Goal: Task Accomplishment & Management: Use online tool/utility

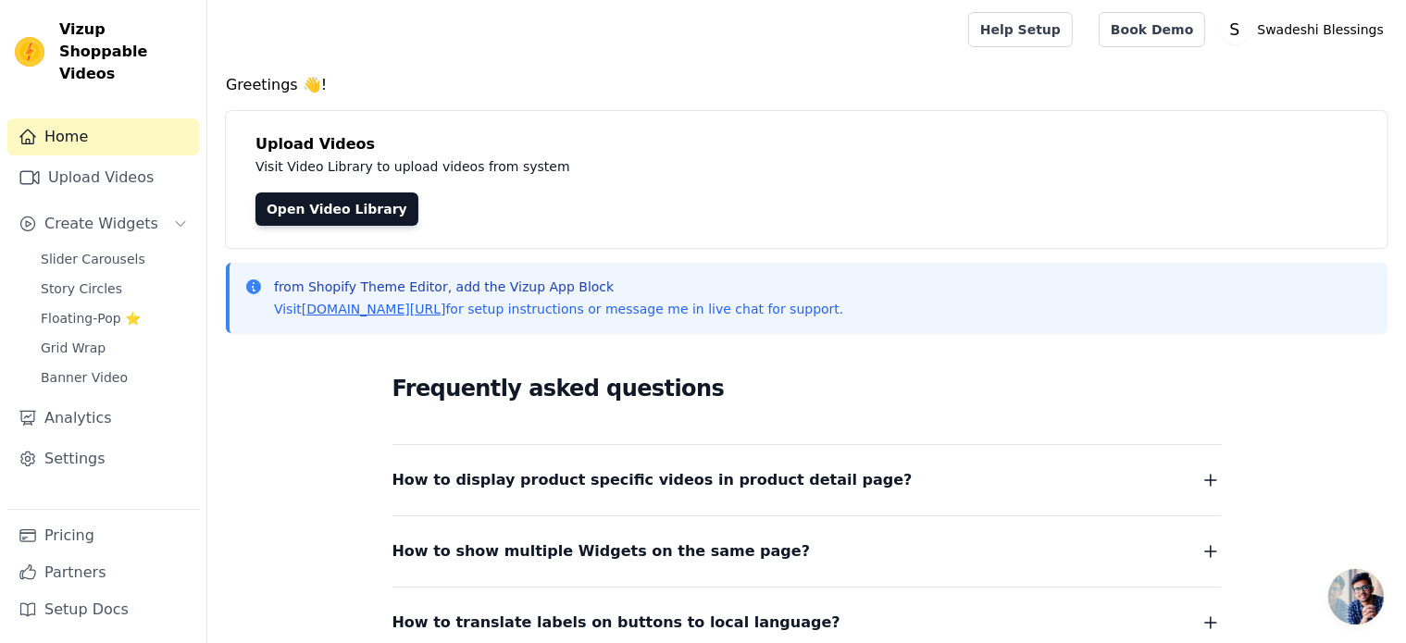
click at [1366, 602] on span "Open chat" at bounding box center [1356, 597] width 56 height 56
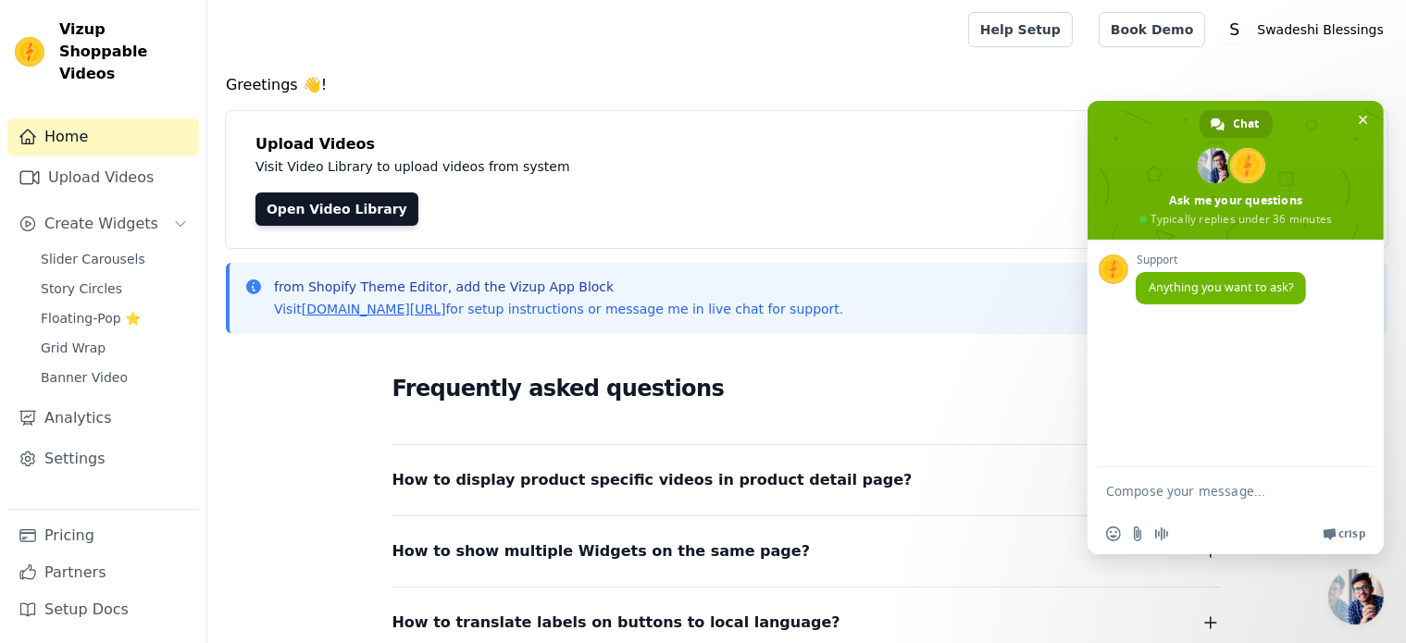
click at [1284, 602] on div "Frequently asked questions How to display product specific videos in product de…" at bounding box center [806, 538] width 1161 height 381
click at [1366, 115] on span "Close chat" at bounding box center [1362, 120] width 9 height 12
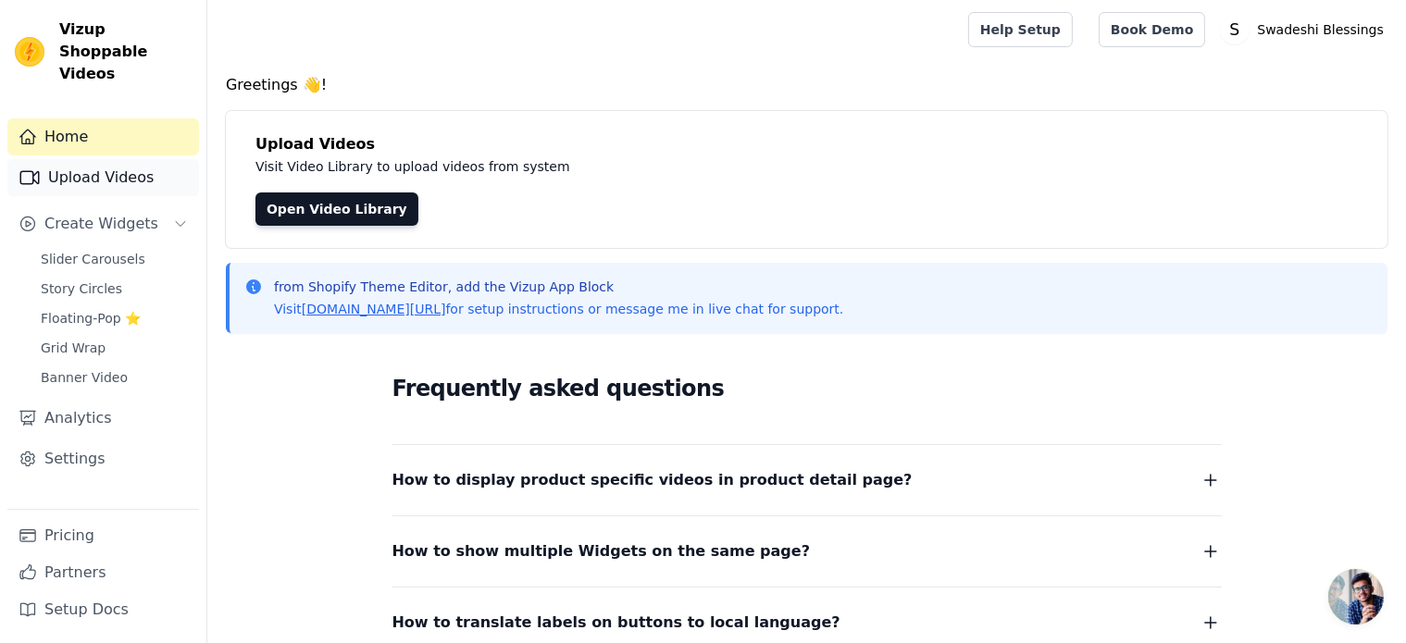
click at [100, 159] on link "Upload Videos" at bounding box center [103, 177] width 192 height 37
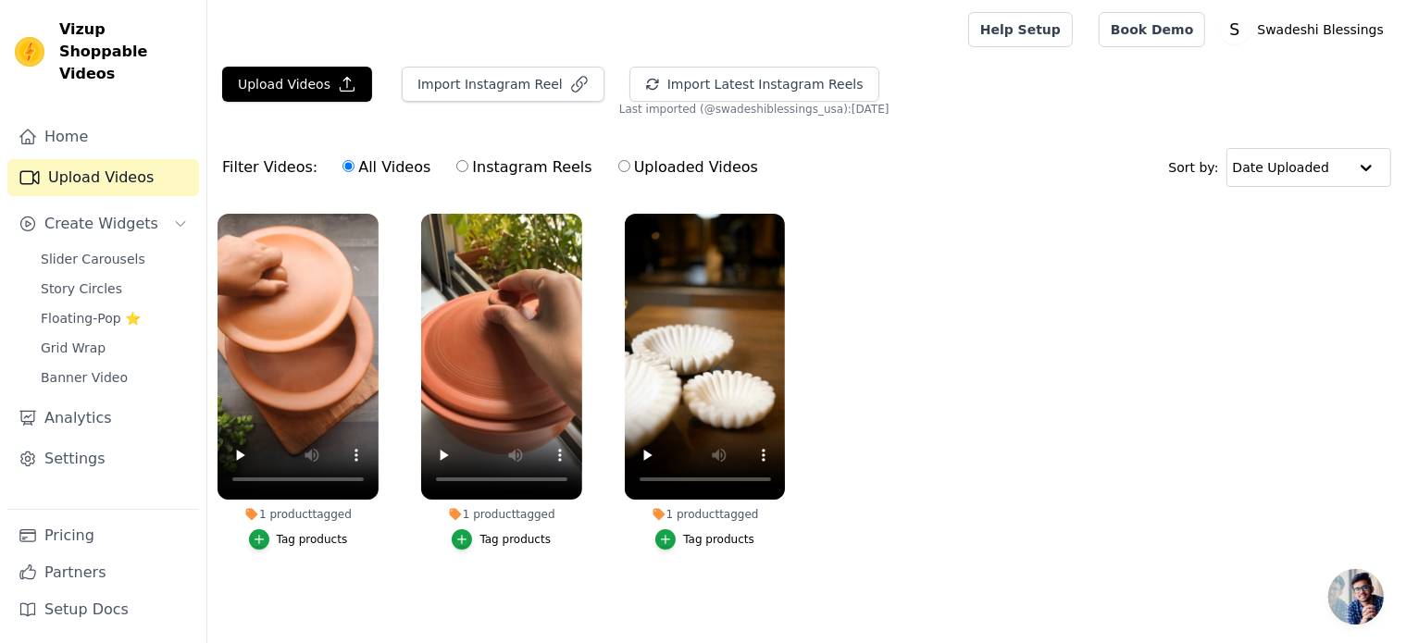
click at [503, 169] on label "Instagram Reels" at bounding box center [523, 167] width 137 height 24
click at [468, 169] on input "Instagram Reels" at bounding box center [462, 166] width 12 height 12
radio input "true"
drag, startPoint x: 91, startPoint y: 239, endPoint x: 120, endPoint y: 245, distance: 30.3
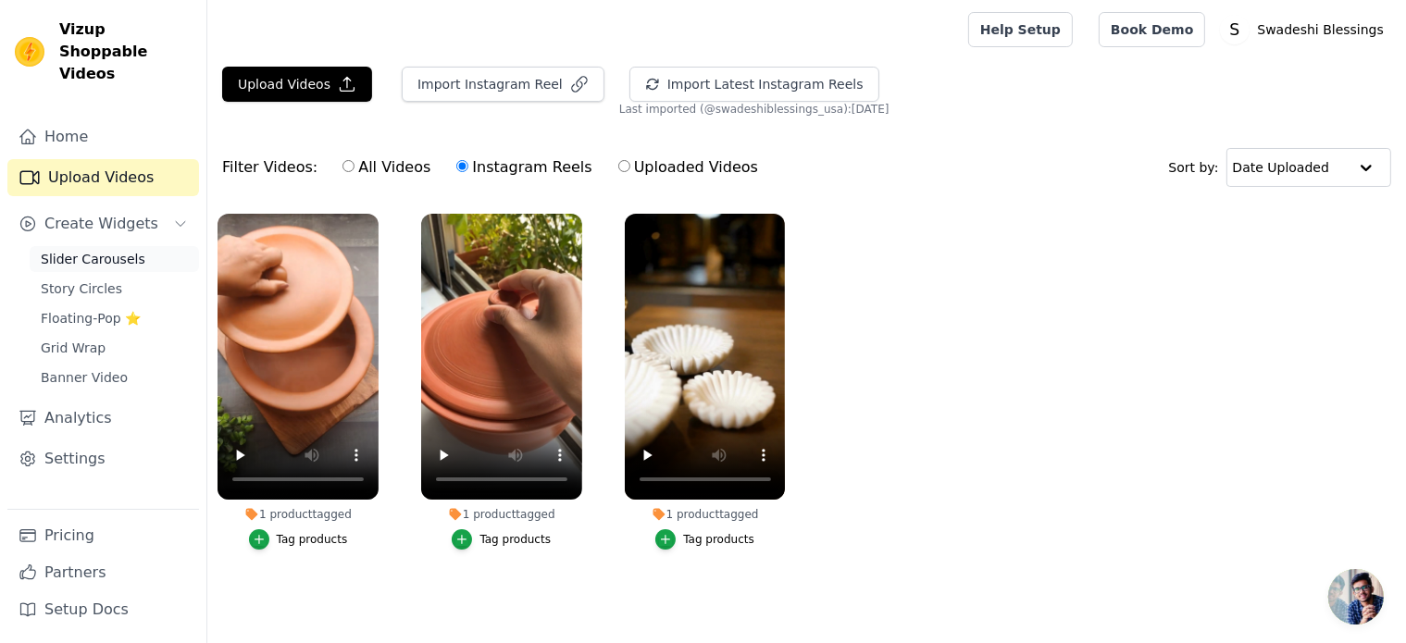
click at [91, 250] on span "Slider Carousels" at bounding box center [93, 259] width 105 height 19
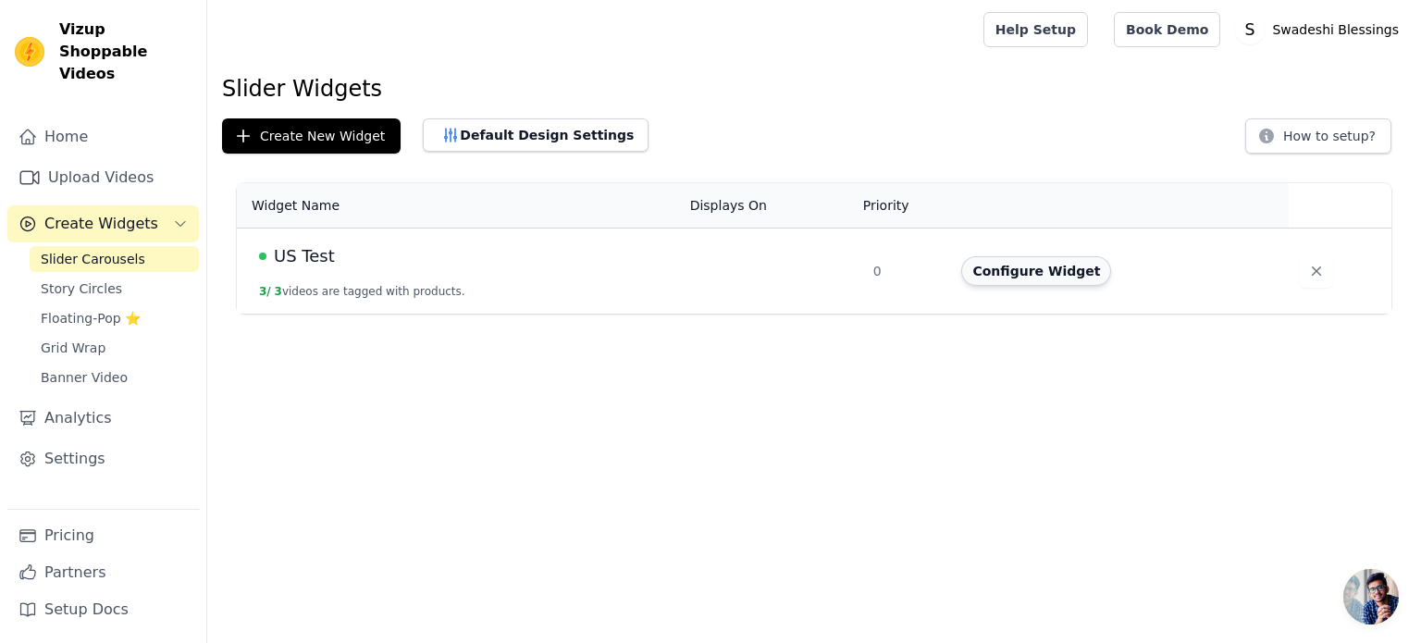
click at [1028, 275] on button "Configure Widget" at bounding box center [1036, 271] width 150 height 30
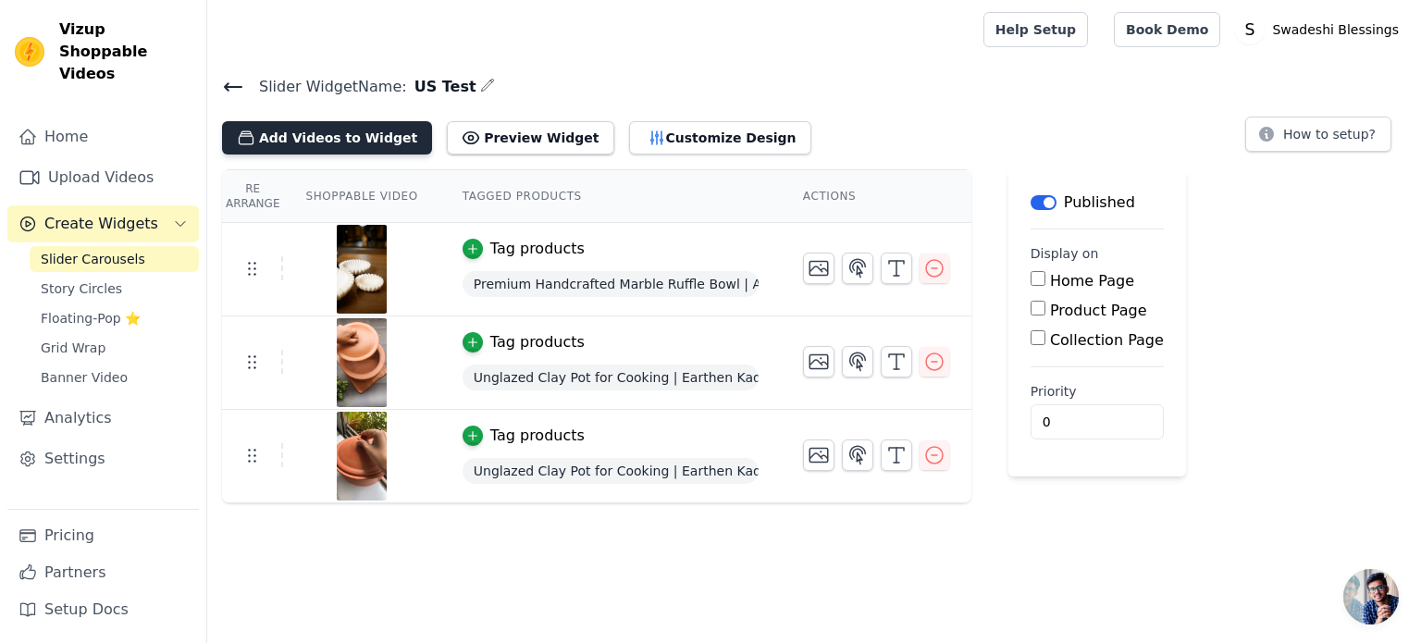
click at [302, 136] on button "Add Videos to Widget" at bounding box center [327, 137] width 210 height 33
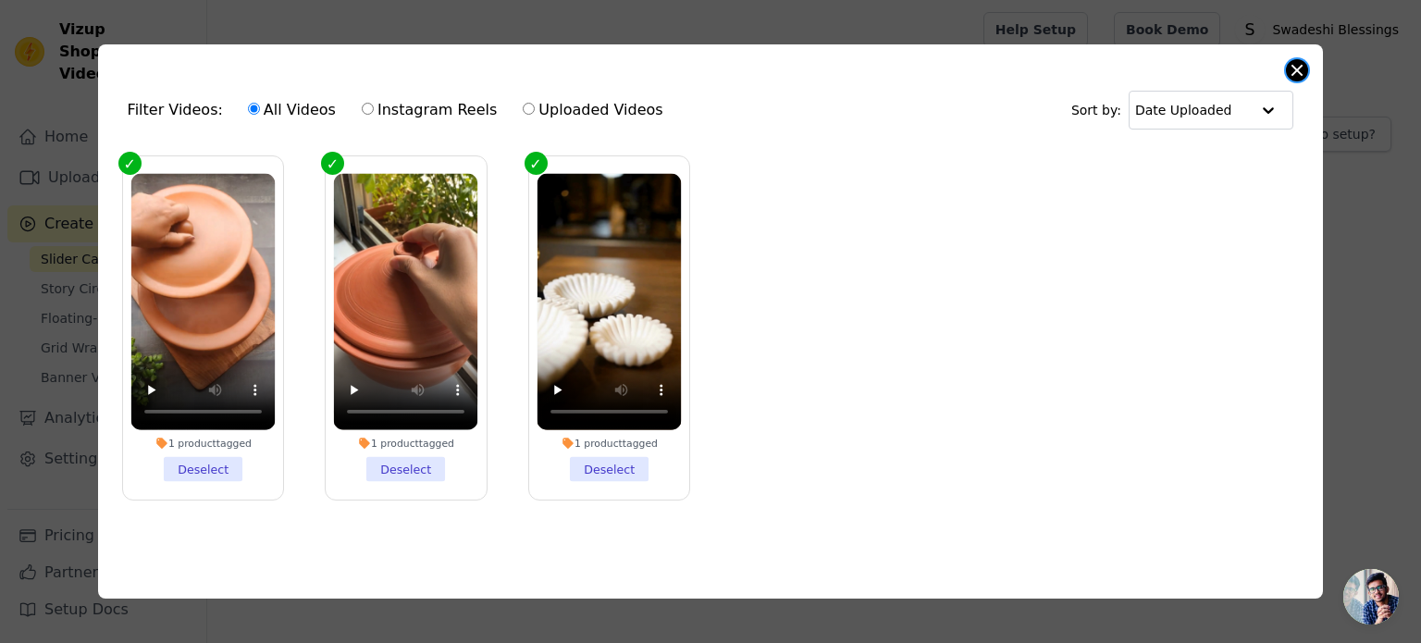
click at [1303, 64] on button "Close modal" at bounding box center [1297, 70] width 22 height 22
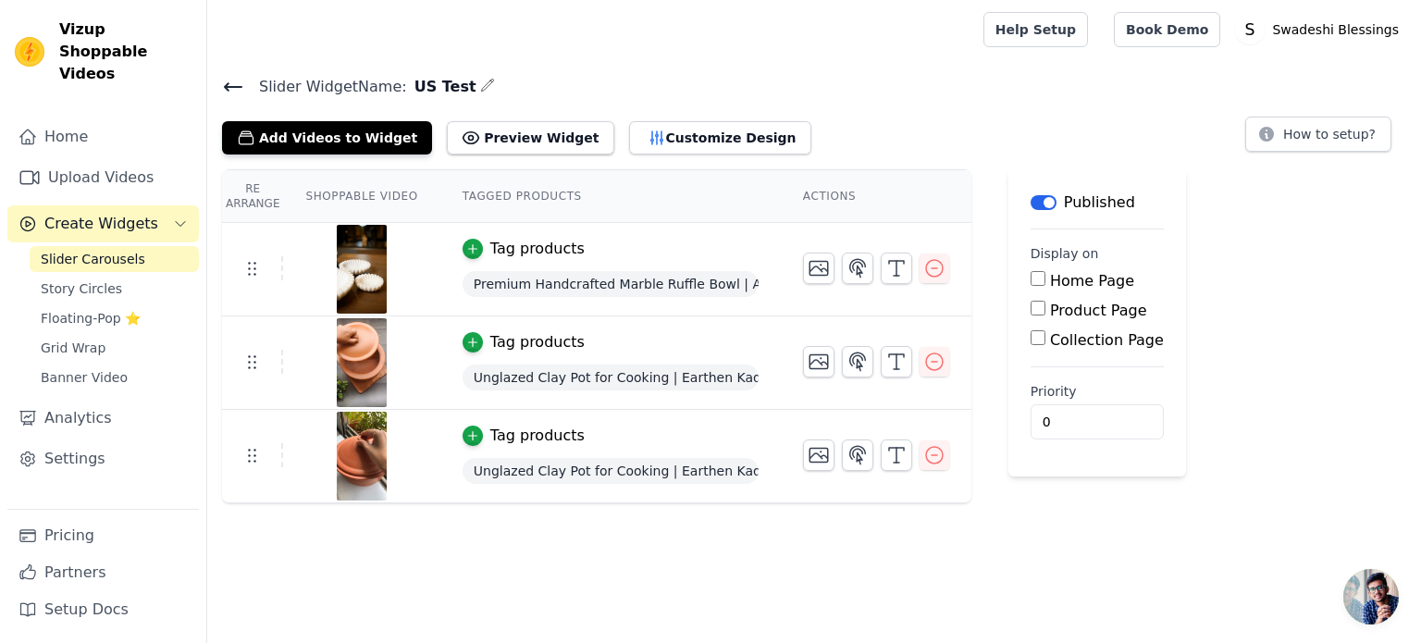
click at [696, 503] on html "Vizup Shoppable Videos Home Upload Videos Create Widgets Slider Carousels Story…" at bounding box center [710, 251] width 1421 height 503
click at [108, 279] on span "Story Circles" at bounding box center [81, 288] width 81 height 19
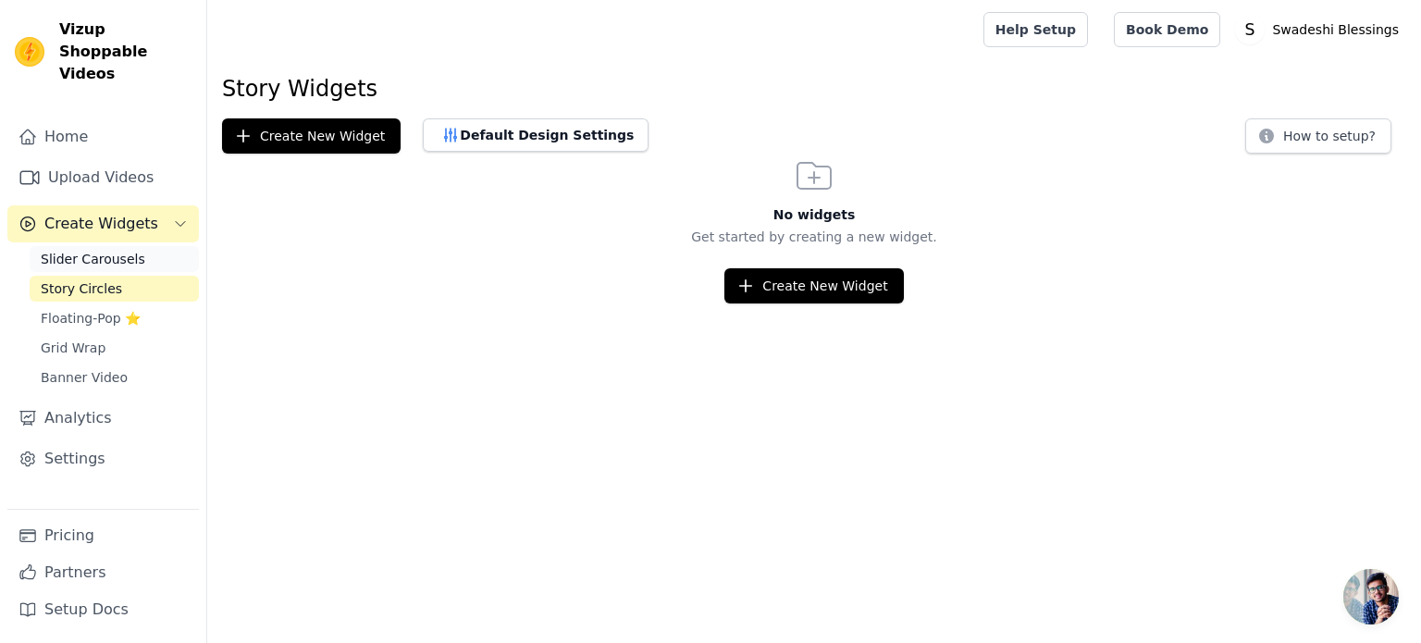
click at [88, 250] on span "Slider Carousels" at bounding box center [93, 259] width 105 height 19
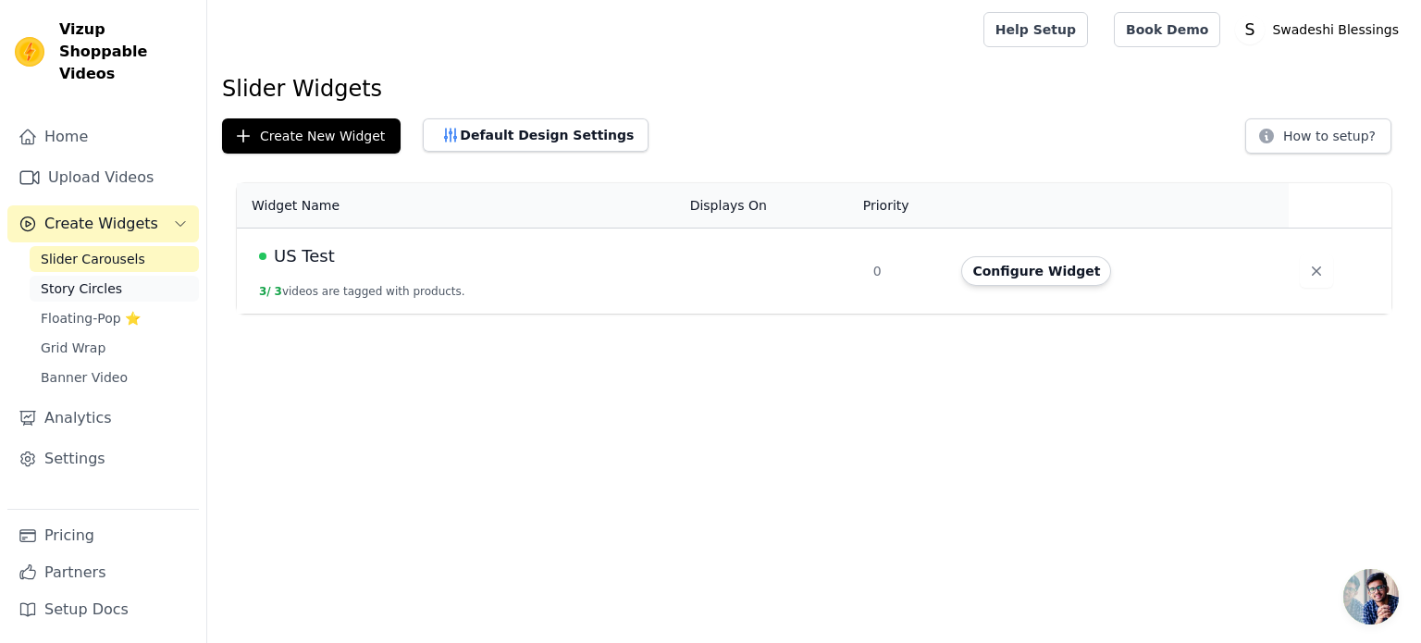
click at [101, 279] on span "Story Circles" at bounding box center [81, 288] width 81 height 19
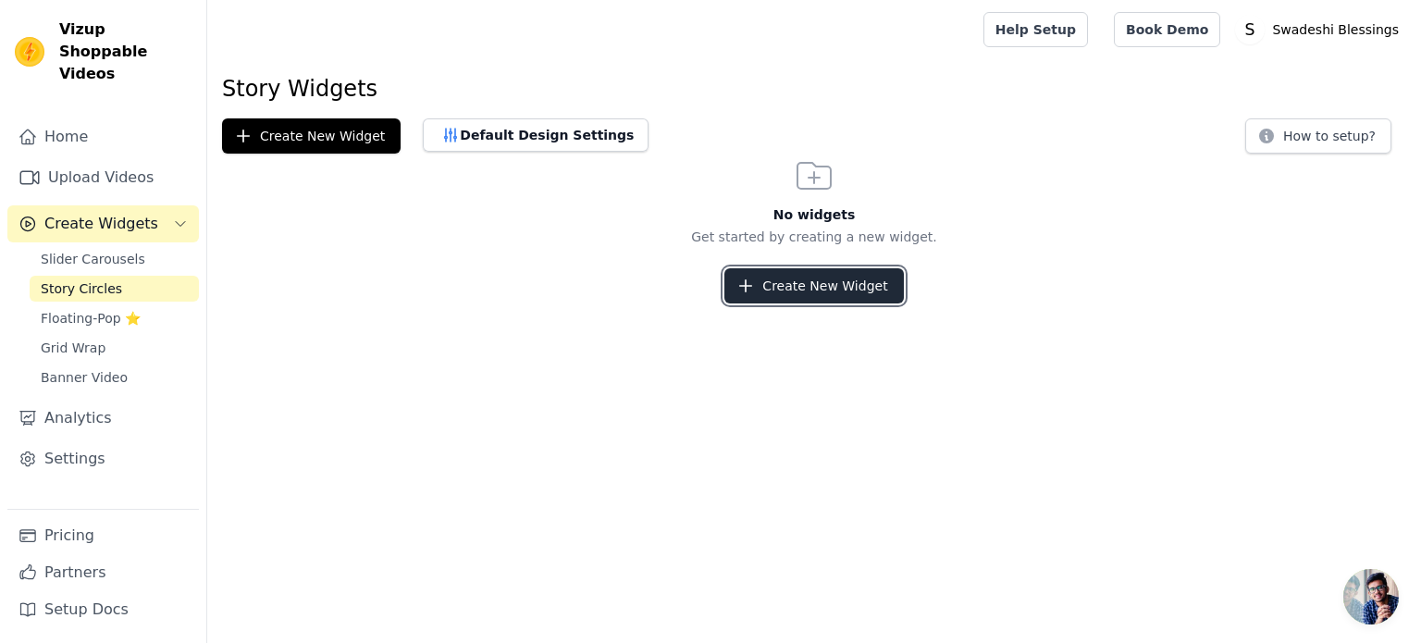
click at [787, 295] on button "Create New Widget" at bounding box center [814, 285] width 179 height 35
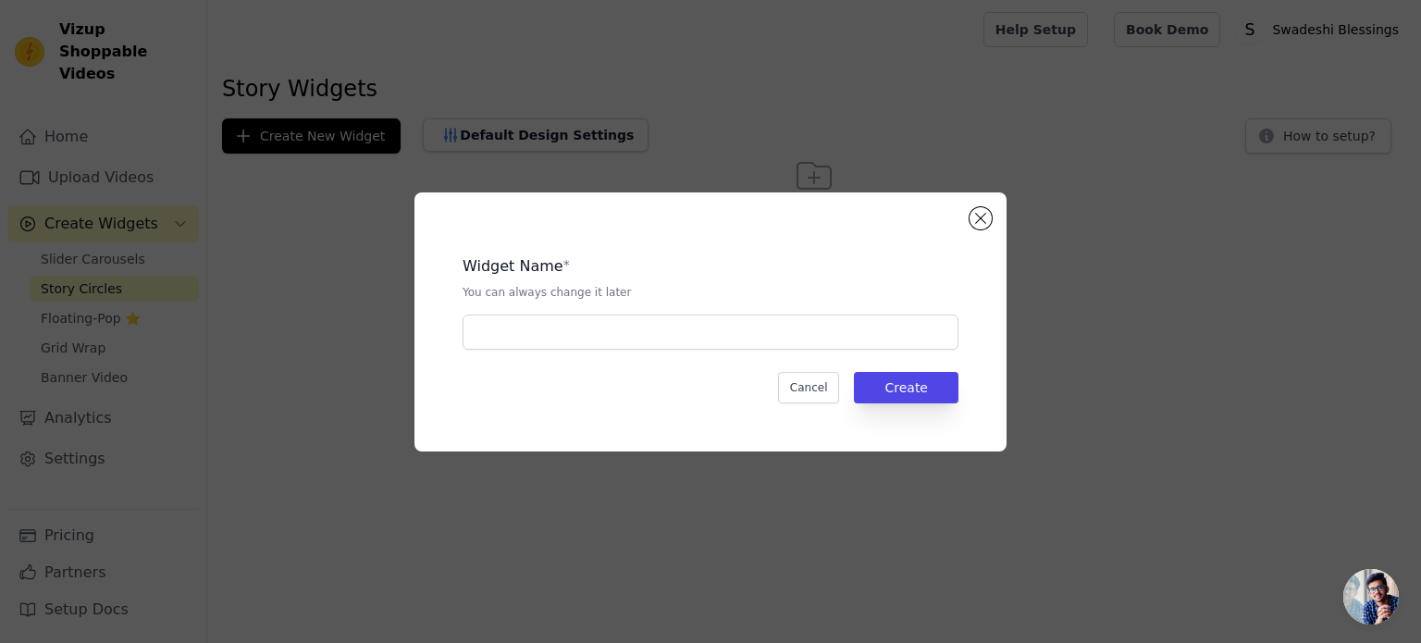
click at [984, 229] on div "Widget Name * You can always change it later Cancel Create" at bounding box center [711, 321] width 592 height 259
click at [985, 217] on button "Close modal" at bounding box center [981, 218] width 22 height 22
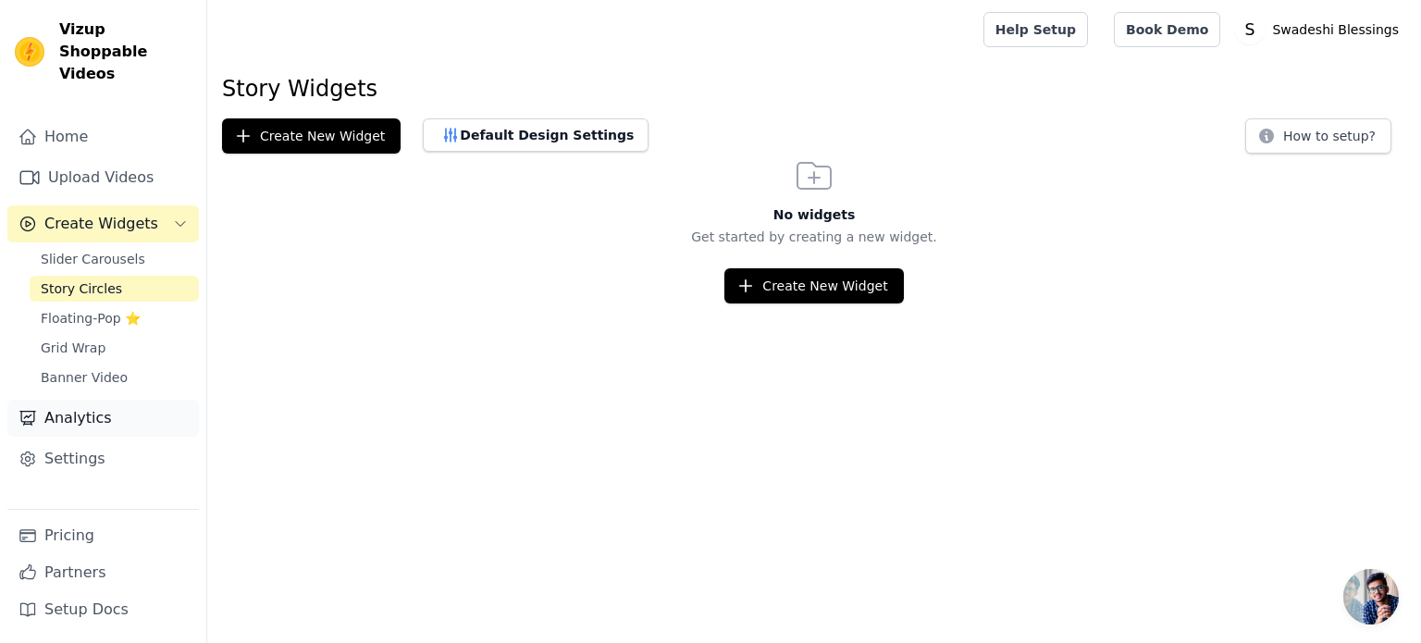
click at [125, 400] on link "Analytics" at bounding box center [103, 418] width 192 height 37
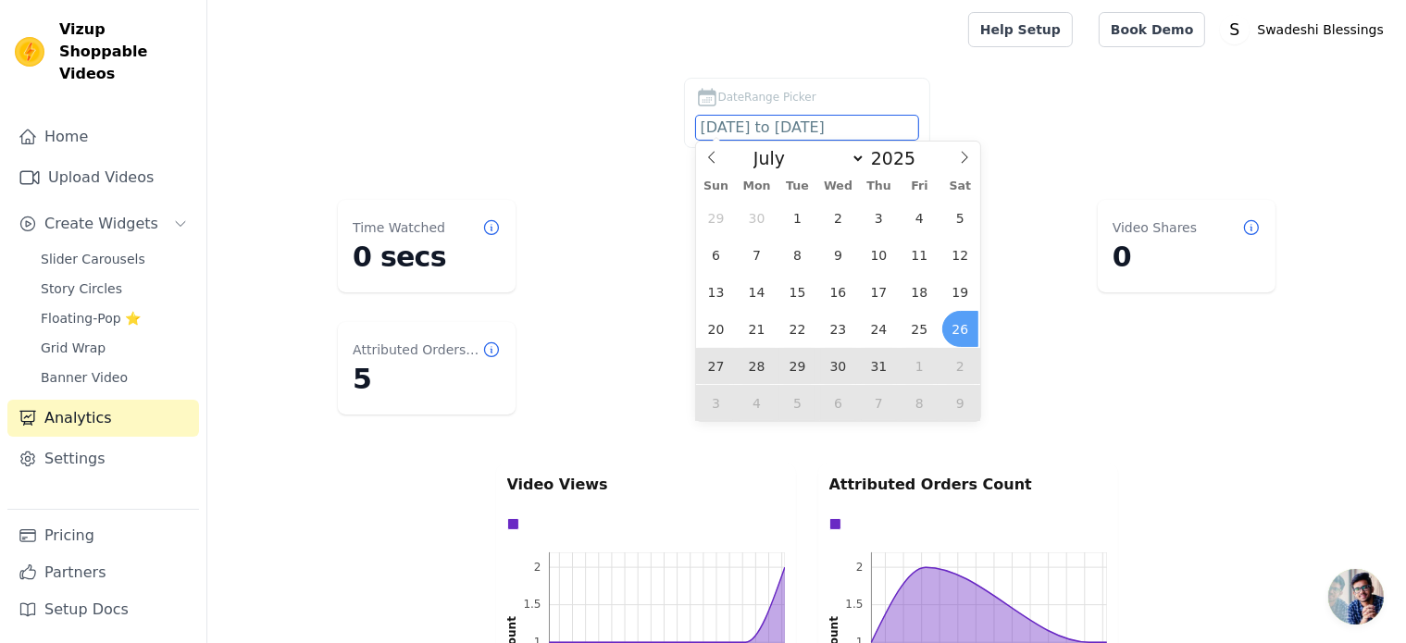
click at [790, 126] on input "[DATE] to [DATE]" at bounding box center [807, 128] width 222 height 24
click at [796, 217] on span "1" at bounding box center [797, 218] width 36 height 36
type input "[DATE]"
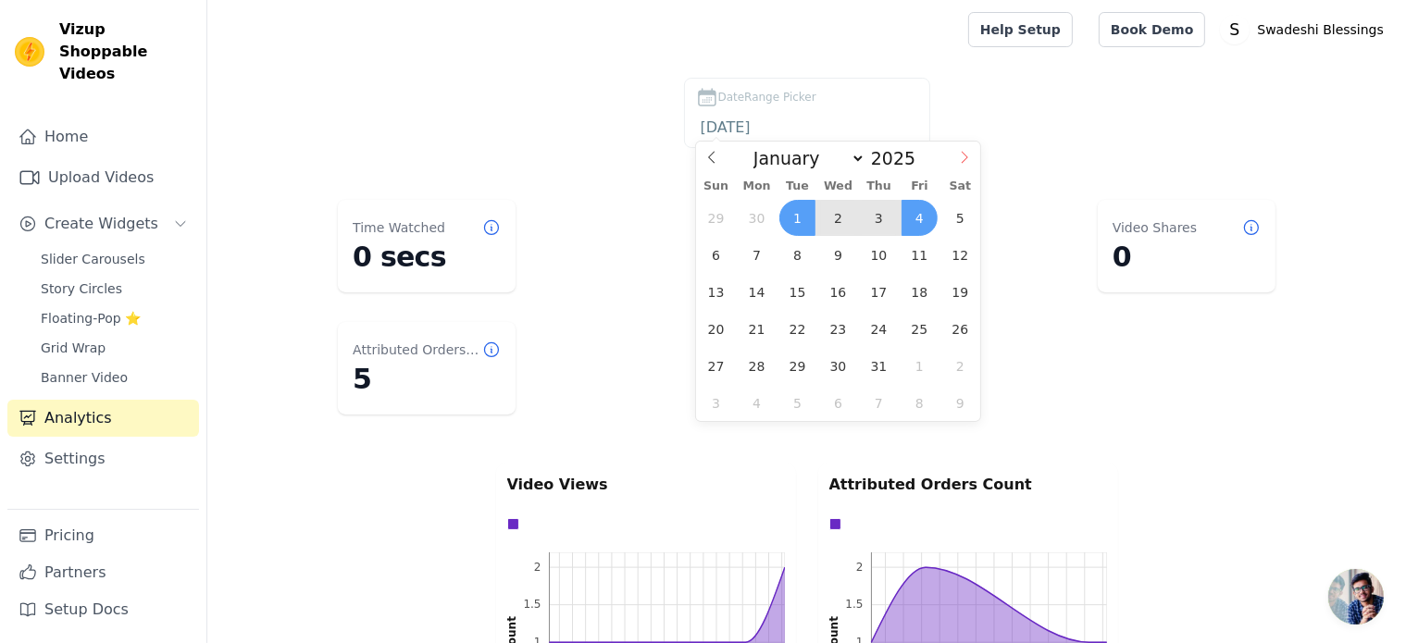
click at [968, 164] on span at bounding box center [963, 157] width 31 height 31
select select "7"
click at [914, 212] on span "1" at bounding box center [919, 218] width 36 height 36
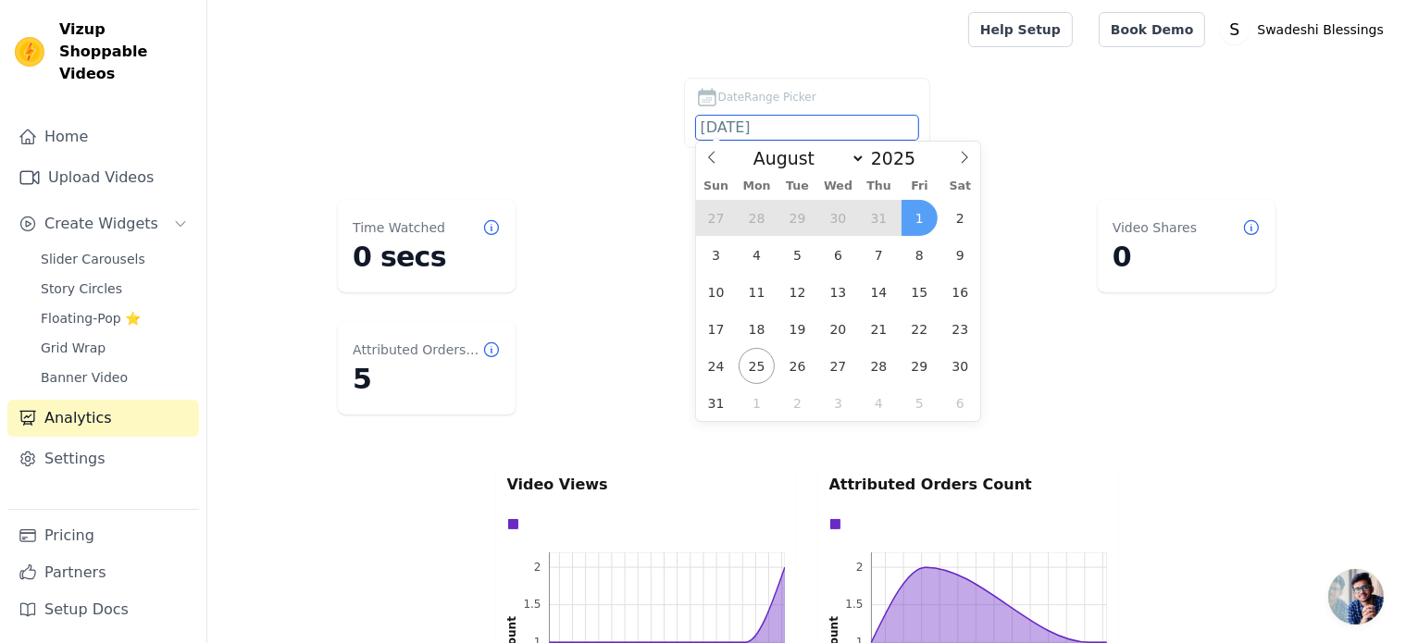
type input "[DATE] to [DATE]"
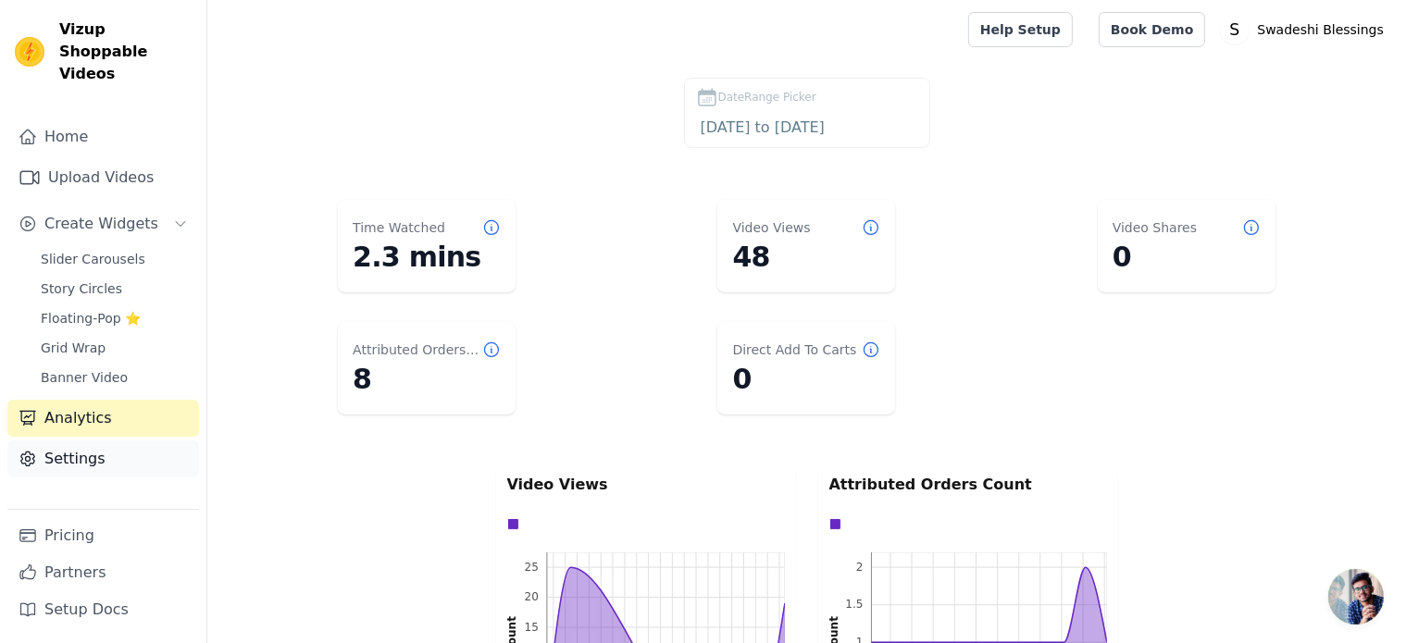
click at [68, 440] on link "Settings" at bounding box center [103, 458] width 192 height 37
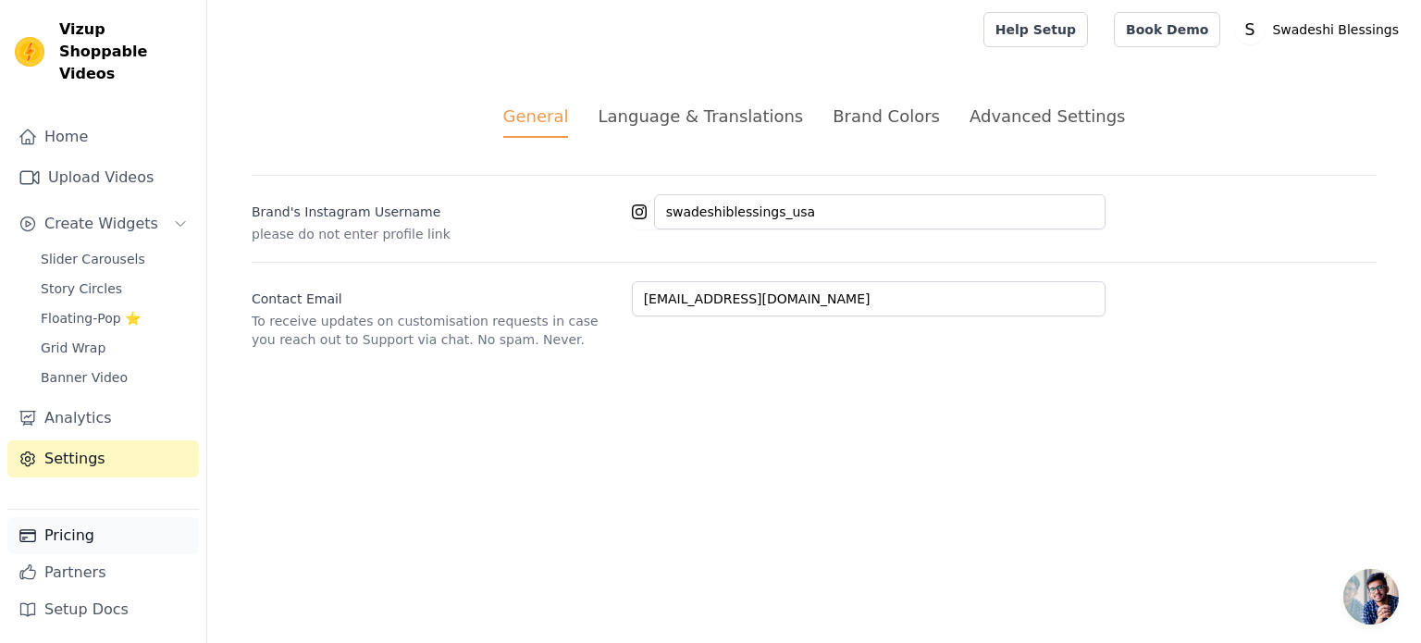
click at [86, 532] on link "Pricing" at bounding box center [103, 535] width 192 height 37
